Goal: Task Accomplishment & Management: Manage account settings

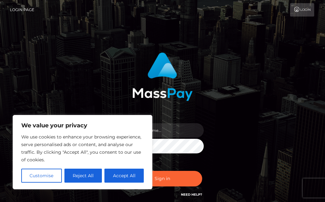
click at [136, 174] on button "Accept All" at bounding box center [123, 175] width 39 height 14
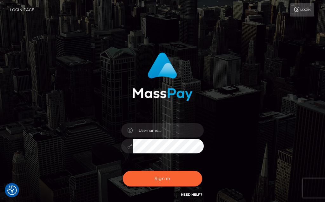
checkbox input "true"
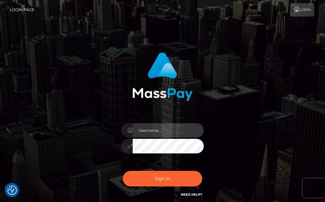
click at [169, 129] on input "text" at bounding box center [167, 130] width 71 height 14
click at [156, 130] on input "text" at bounding box center [167, 130] width 71 height 14
type input "chielamebentulan4@gmail.com"
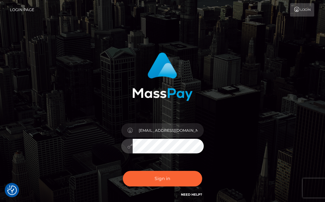
click at [167, 178] on button "Sign in" at bounding box center [162, 179] width 79 height 16
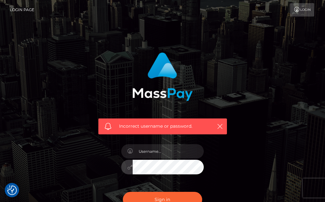
click at [13, 190] on img "Consent Preferences" at bounding box center [12, 190] width 10 height 10
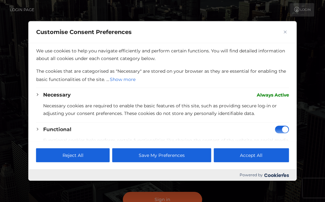
click at [247, 153] on button "Accept All" at bounding box center [250, 155] width 75 height 14
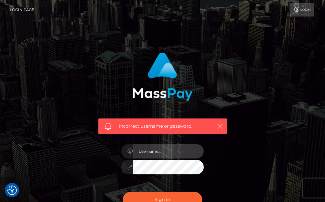
click at [169, 150] on input "text" at bounding box center [167, 151] width 71 height 14
